Goal: Task Accomplishment & Management: Use online tool/utility

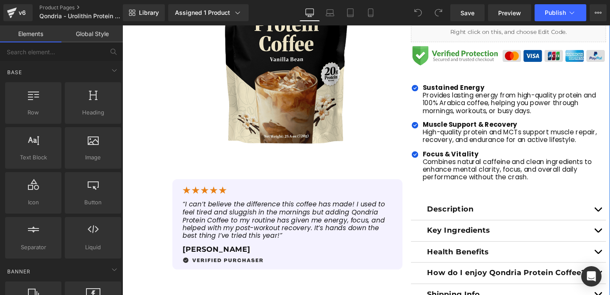
scroll to position [215, 0]
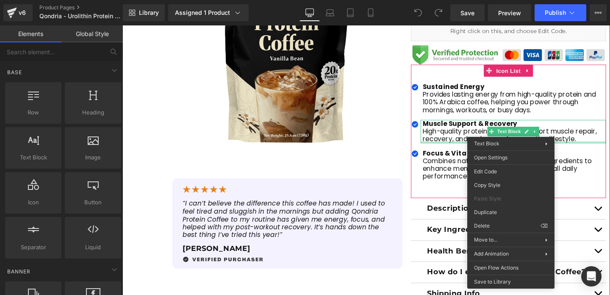
drag, startPoint x: 529, startPoint y: 131, endPoint x: 528, endPoint y: 171, distance: 40.7
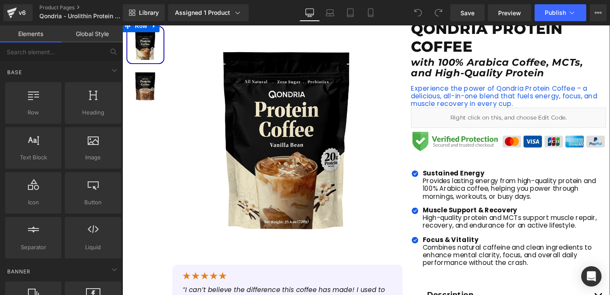
scroll to position [119, 0]
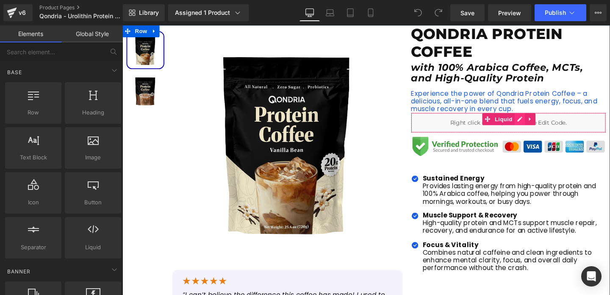
click at [536, 127] on div "Liquid" at bounding box center [528, 127] width 205 height 21
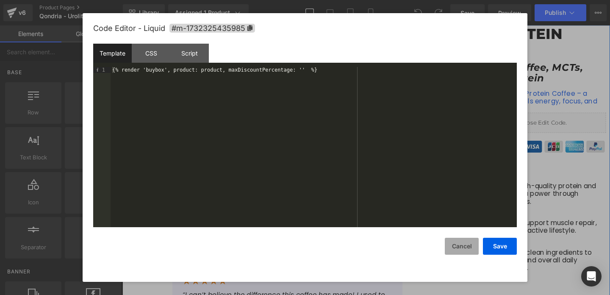
click at [470, 246] on button "Cancel" at bounding box center [462, 246] width 34 height 17
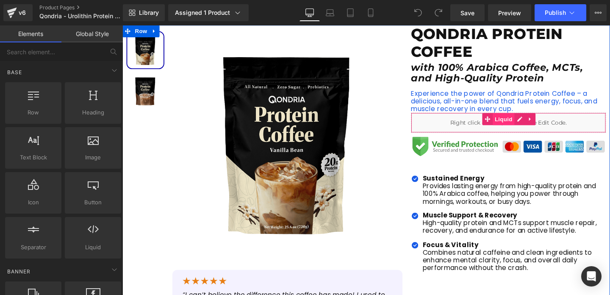
click at [518, 127] on span "Liquid" at bounding box center [523, 123] width 23 height 13
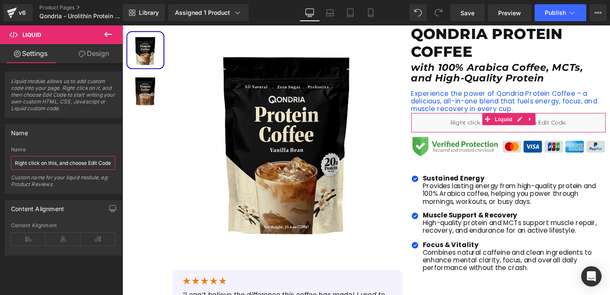
click at [52, 166] on input "Right click on this, and choose Edit Code." at bounding box center [63, 163] width 104 height 14
click at [57, 137] on div "Name" at bounding box center [63, 133] width 116 height 16
click at [81, 58] on link "Design" at bounding box center [93, 53] width 61 height 19
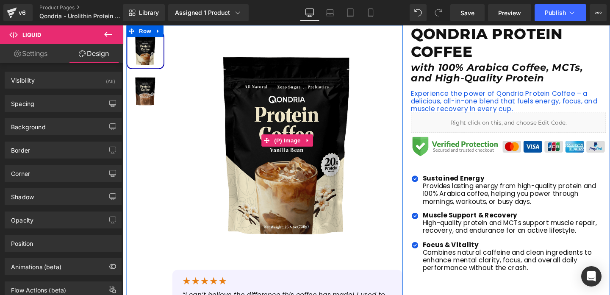
click at [272, 96] on img at bounding box center [296, 146] width 242 height 242
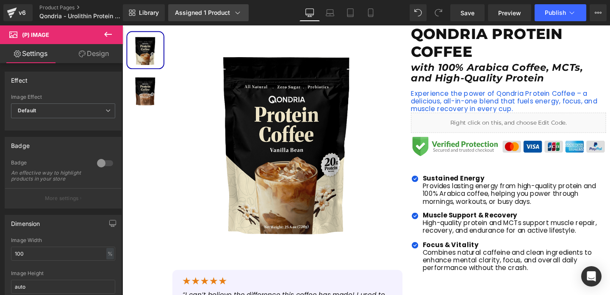
click at [216, 19] on link "Assigned 1 Product" at bounding box center [208, 12] width 81 height 17
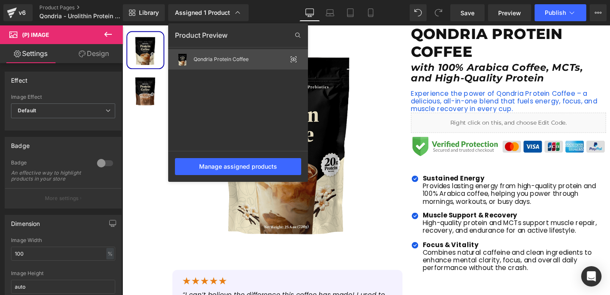
click at [226, 59] on div "Qondria Protein Coffee" at bounding box center [240, 59] width 93 height 6
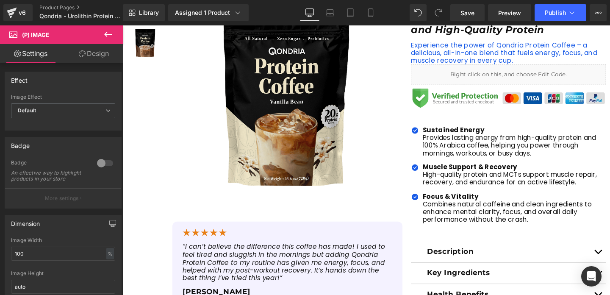
scroll to position [167, 0]
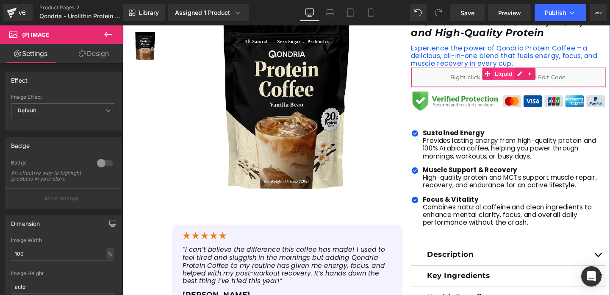
click at [528, 78] on span "Liquid" at bounding box center [523, 76] width 23 height 13
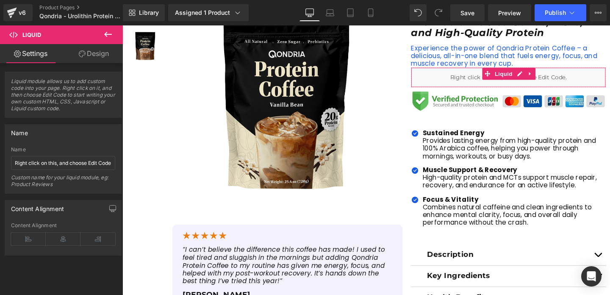
click at [100, 57] on link "Design" at bounding box center [93, 53] width 61 height 19
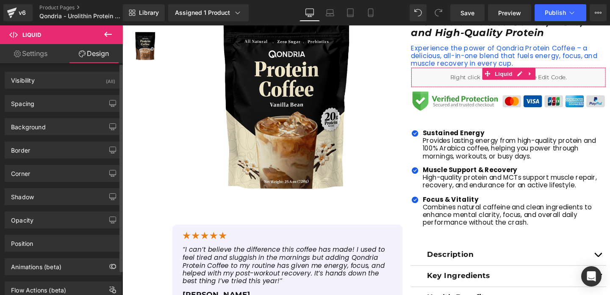
click at [35, 64] on div "Visibility (All) 0|0|0|0 1 Show on Desktop 1 Show on Laptop 1 Show on Tablet 1 …" at bounding box center [63, 180] width 127 height 235
click at [34, 51] on link "Settings" at bounding box center [30, 53] width 61 height 19
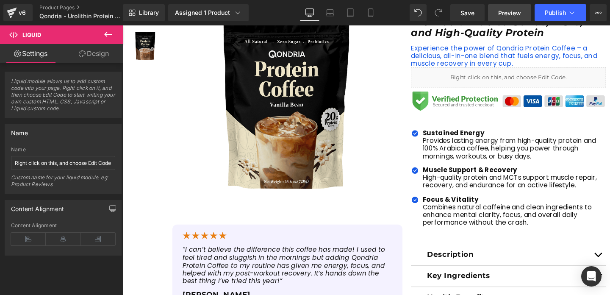
click at [508, 5] on link "Preview" at bounding box center [509, 12] width 43 height 17
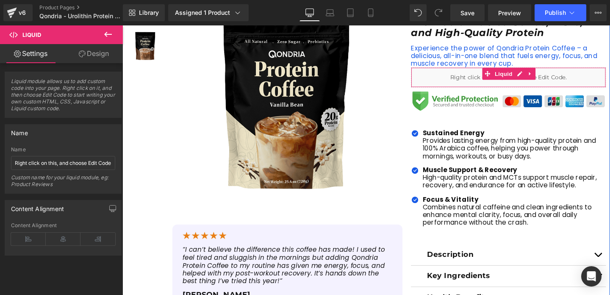
click at [453, 87] on div "Liquid" at bounding box center [528, 80] width 205 height 21
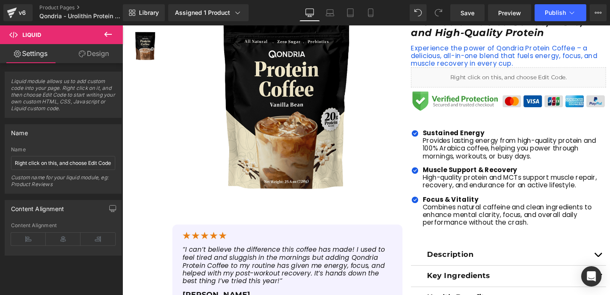
click at [106, 31] on icon at bounding box center [108, 34] width 10 height 10
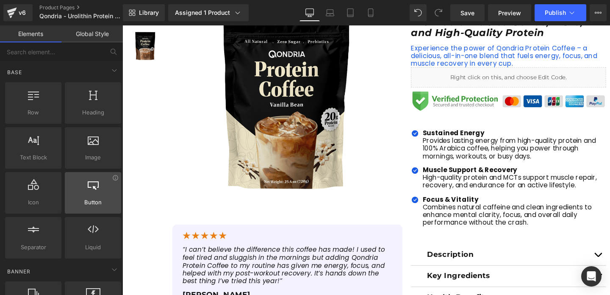
click at [112, 181] on div at bounding box center [92, 188] width 51 height 19
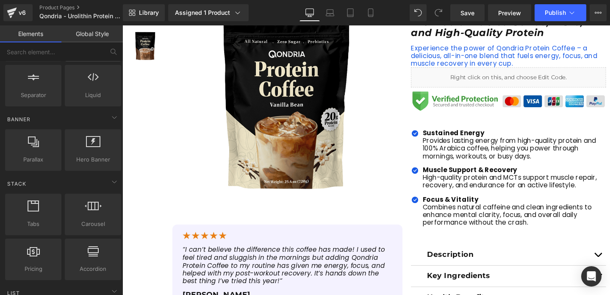
scroll to position [0, 0]
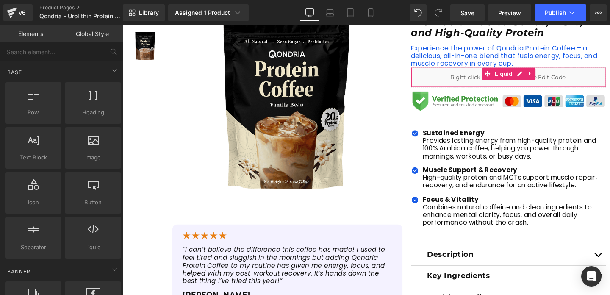
click at [462, 81] on div "Liquid" at bounding box center [528, 80] width 205 height 21
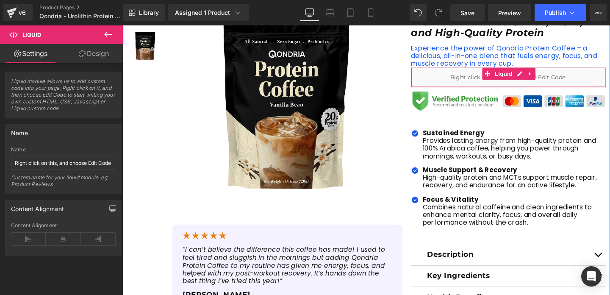
click at [484, 79] on div "Liquid" at bounding box center [528, 80] width 205 height 21
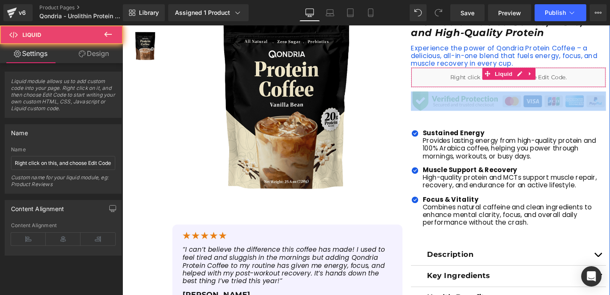
click at [484, 79] on div "Liquid" at bounding box center [528, 80] width 205 height 21
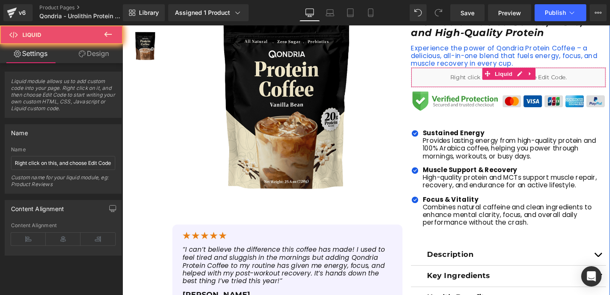
click at [484, 79] on div "Liquid" at bounding box center [528, 80] width 205 height 21
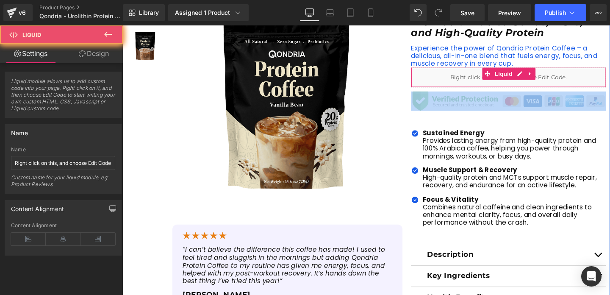
click at [484, 79] on div "Liquid" at bounding box center [528, 80] width 205 height 21
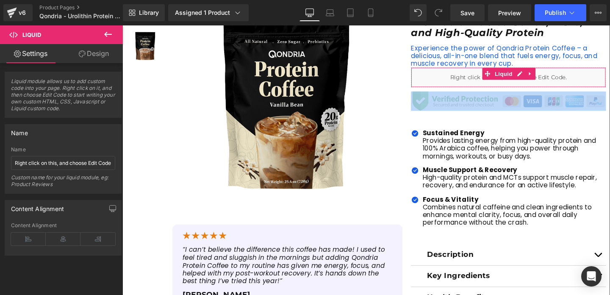
click at [484, 79] on div "Liquid" at bounding box center [528, 80] width 205 height 21
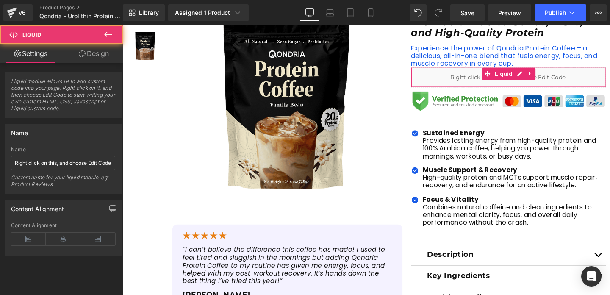
click at [488, 78] on div "Liquid" at bounding box center [528, 80] width 205 height 21
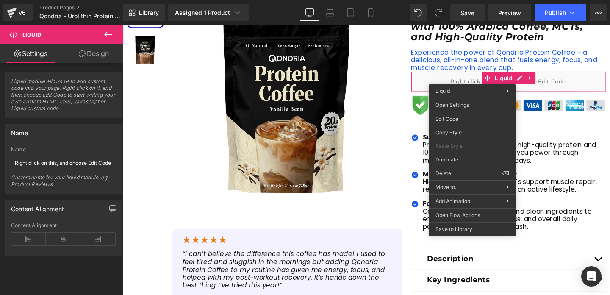
scroll to position [162, 0]
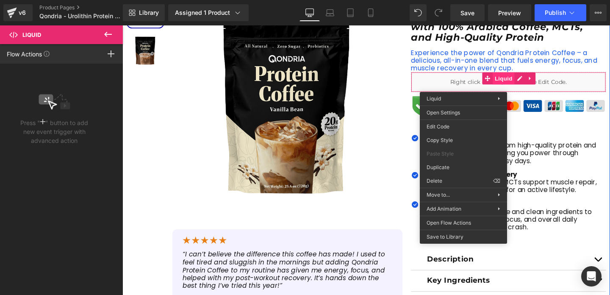
click at [530, 77] on div "Liquid" at bounding box center [528, 84] width 205 height 21
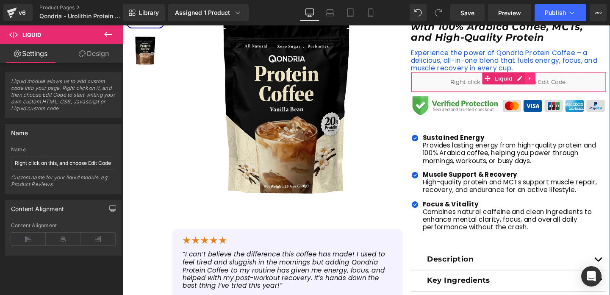
click at [546, 84] on link at bounding box center [551, 81] width 11 height 13
click at [525, 82] on div "Liquid" at bounding box center [528, 84] width 205 height 21
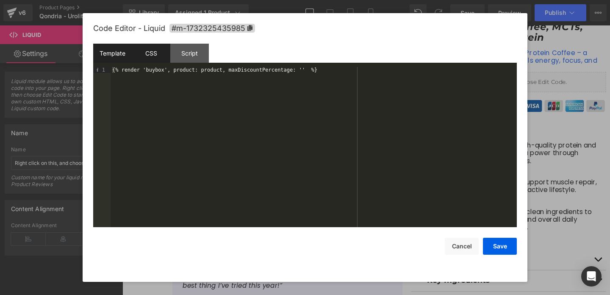
click at [163, 59] on div "CSS" at bounding box center [151, 53] width 39 height 19
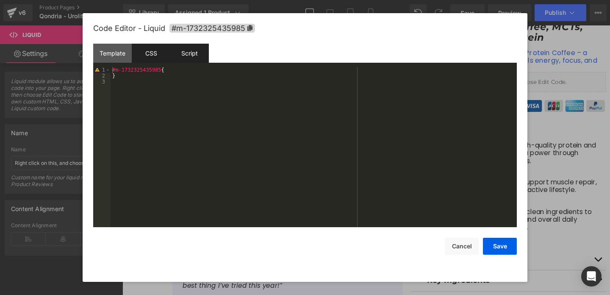
click at [181, 61] on div "Script" at bounding box center [189, 53] width 39 height 19
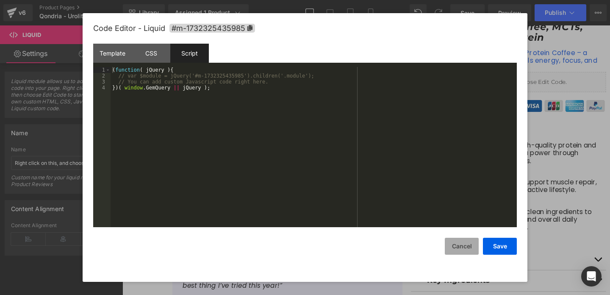
click at [473, 244] on button "Cancel" at bounding box center [462, 246] width 34 height 17
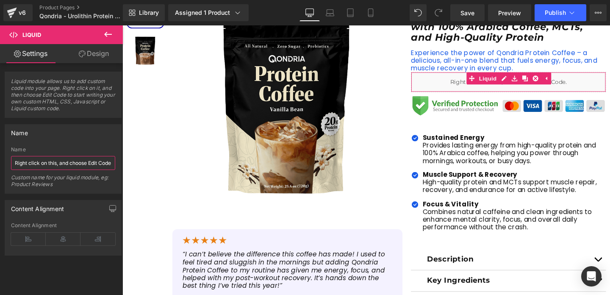
click at [100, 168] on input "Right click on this, and choose Edit Code." at bounding box center [63, 163] width 104 height 14
